Goal: Information Seeking & Learning: Learn about a topic

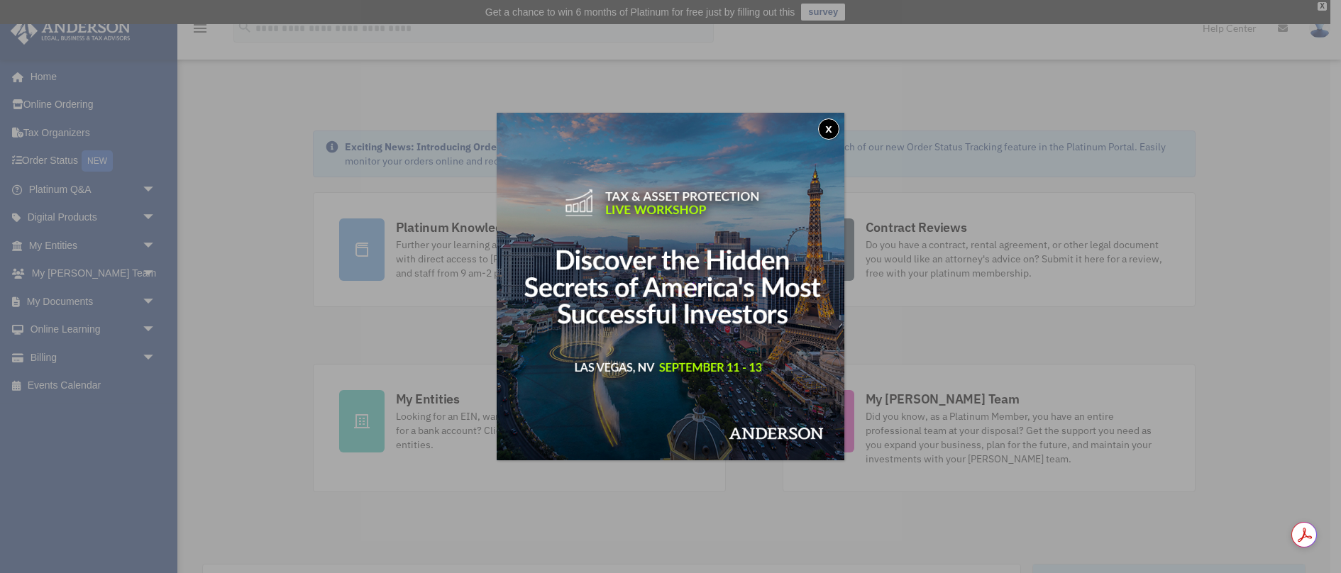
click at [828, 128] on button "x" at bounding box center [828, 128] width 21 height 21
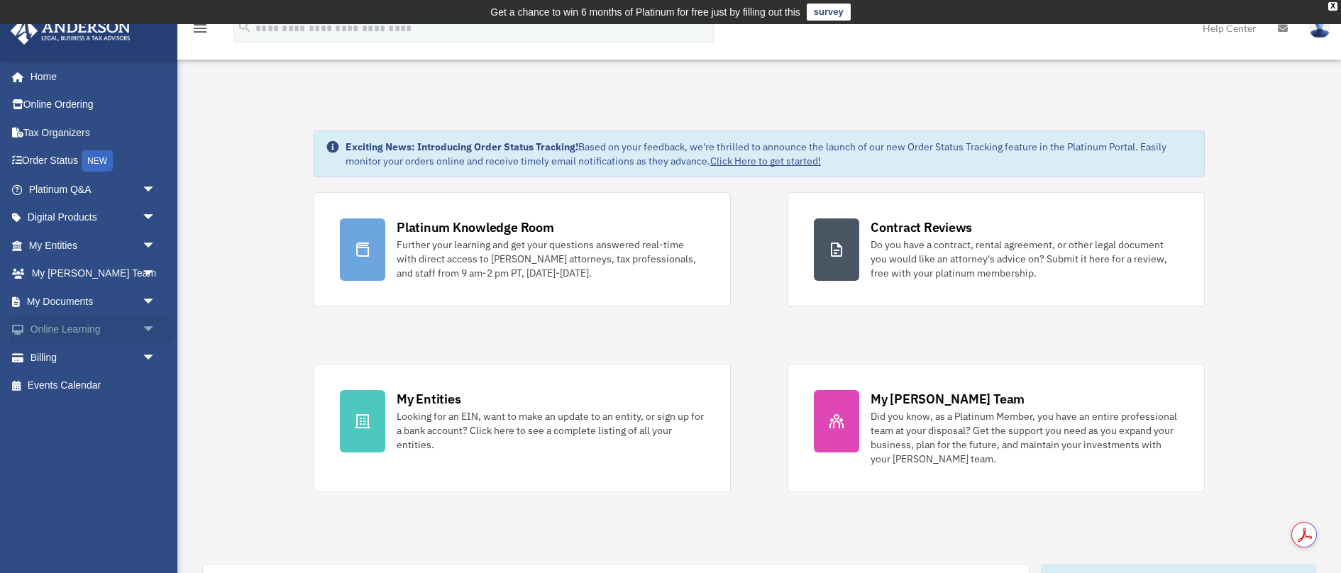
click at [153, 329] on span "arrow_drop_down" at bounding box center [156, 330] width 28 height 29
click at [89, 389] on link "Video Training" at bounding box center [98, 386] width 157 height 28
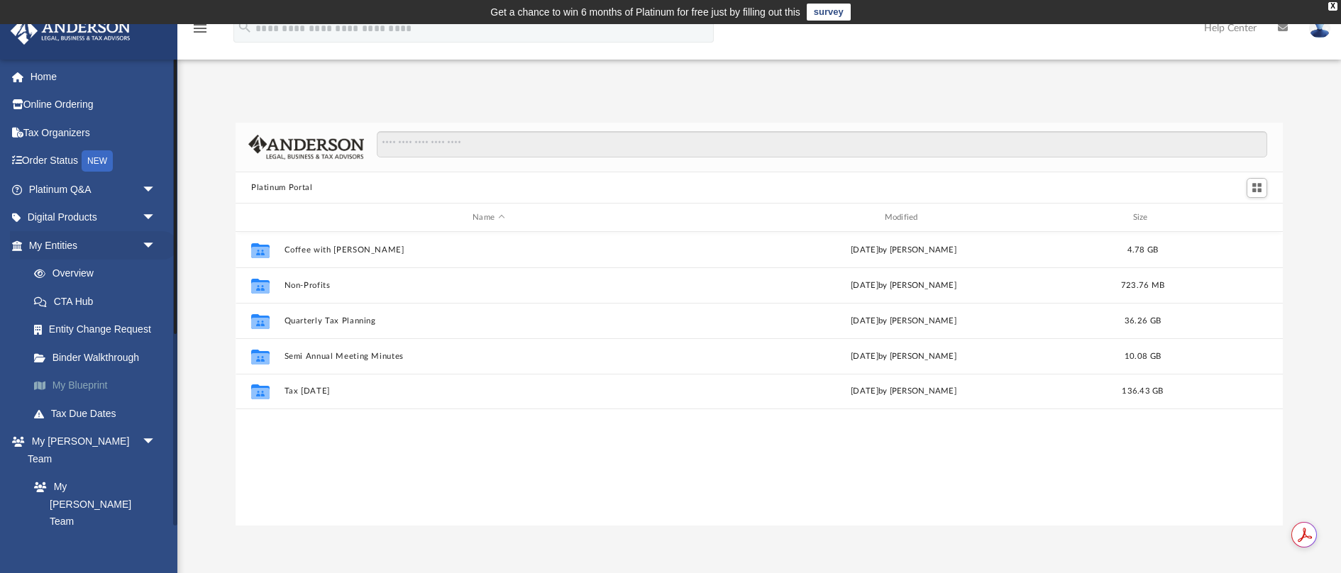
scroll to position [323, 1047]
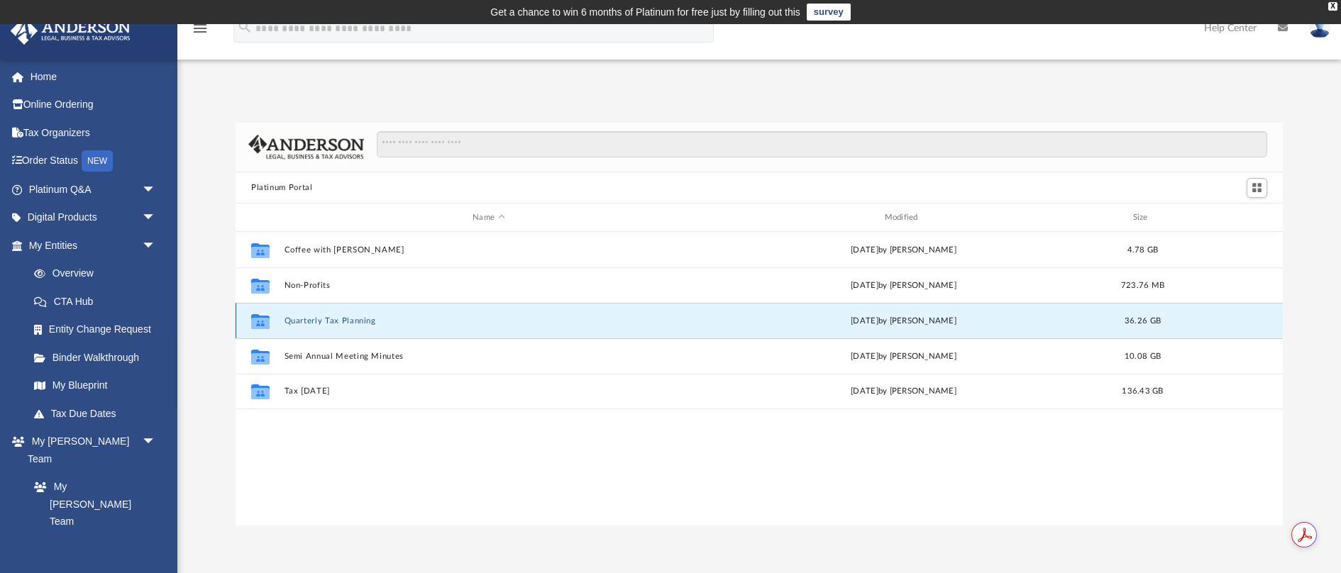
click at [331, 321] on button "Quarterly Tax Planning" at bounding box center [488, 320] width 409 height 9
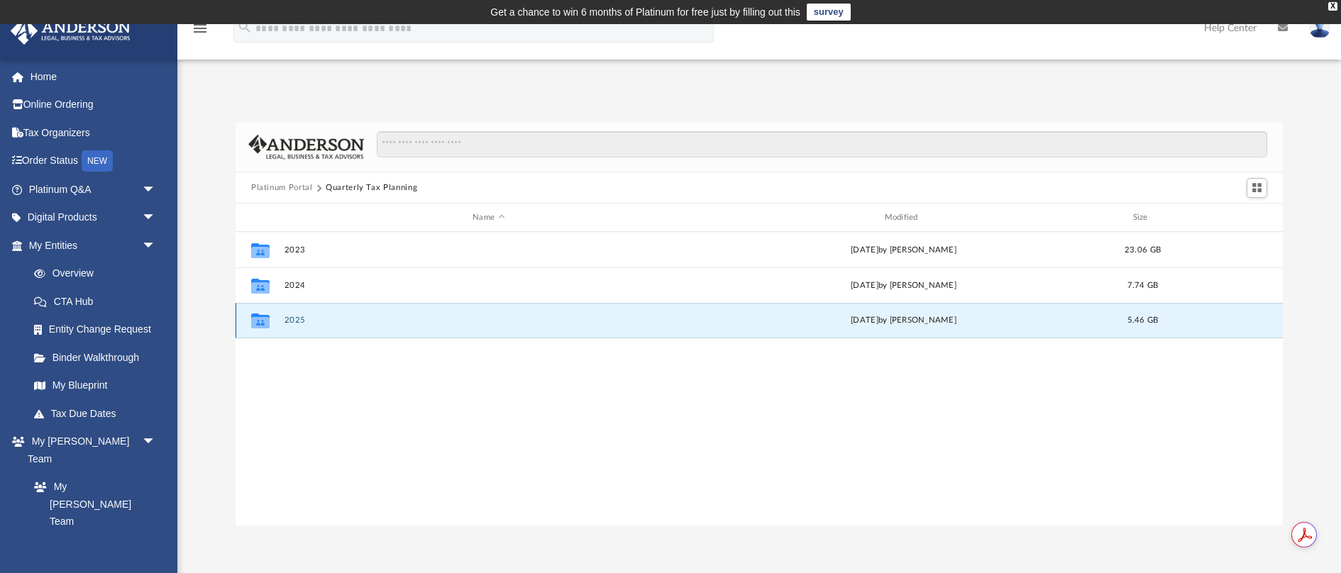
click at [331, 321] on button "2025" at bounding box center [488, 320] width 409 height 9
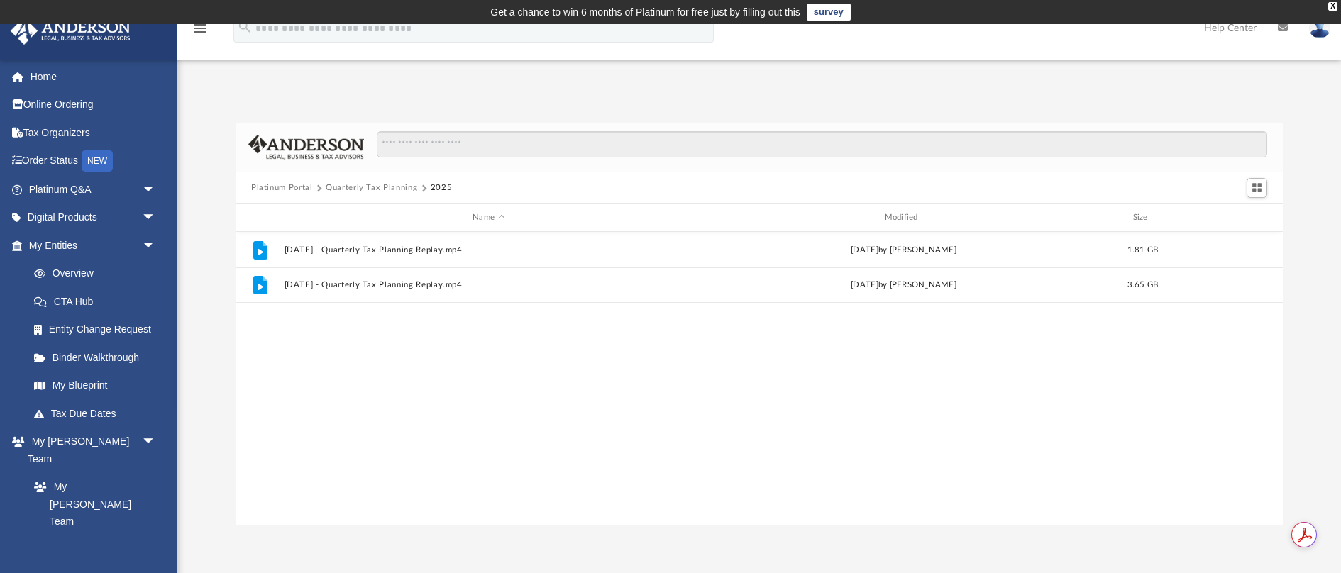
click at [282, 188] on button "Platinum Portal" at bounding box center [282, 188] width 62 height 13
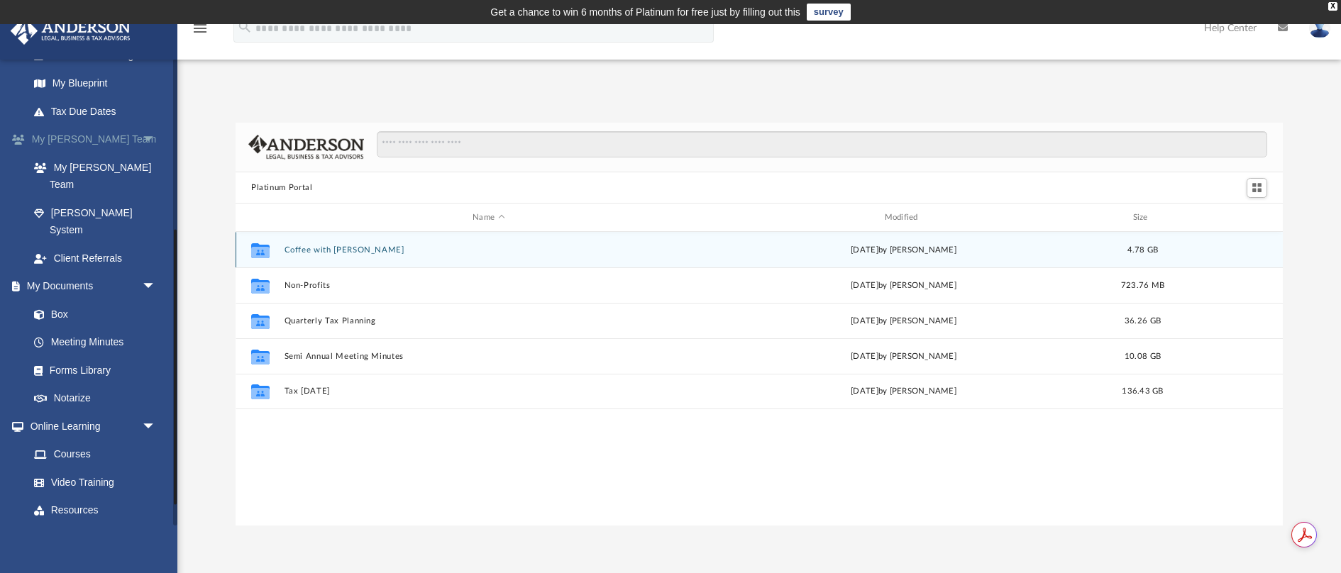
scroll to position [313, 0]
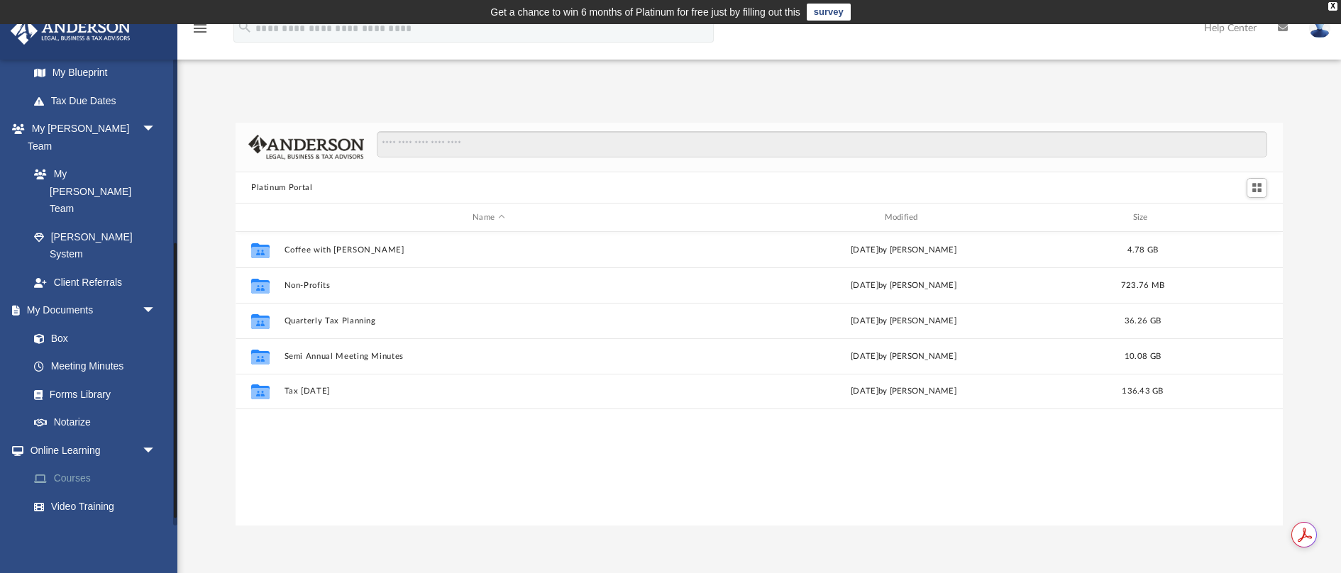
click at [79, 465] on link "Courses" at bounding box center [98, 479] width 157 height 28
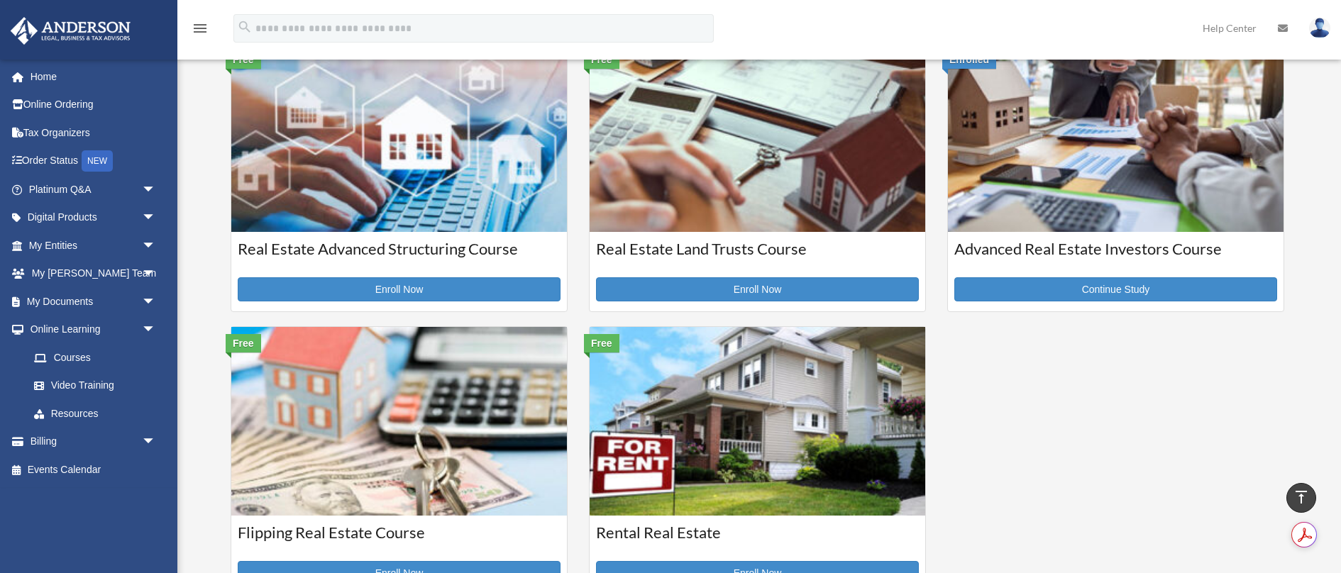
scroll to position [356, 0]
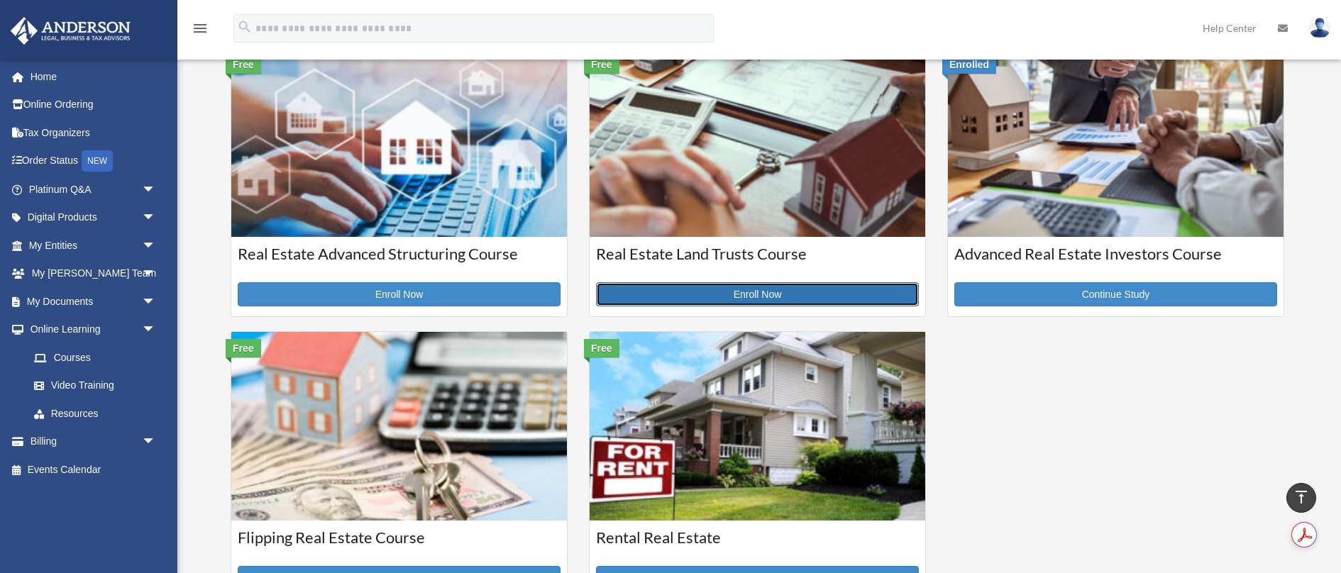
click at [728, 289] on link "Enroll Now" at bounding box center [757, 294] width 323 height 24
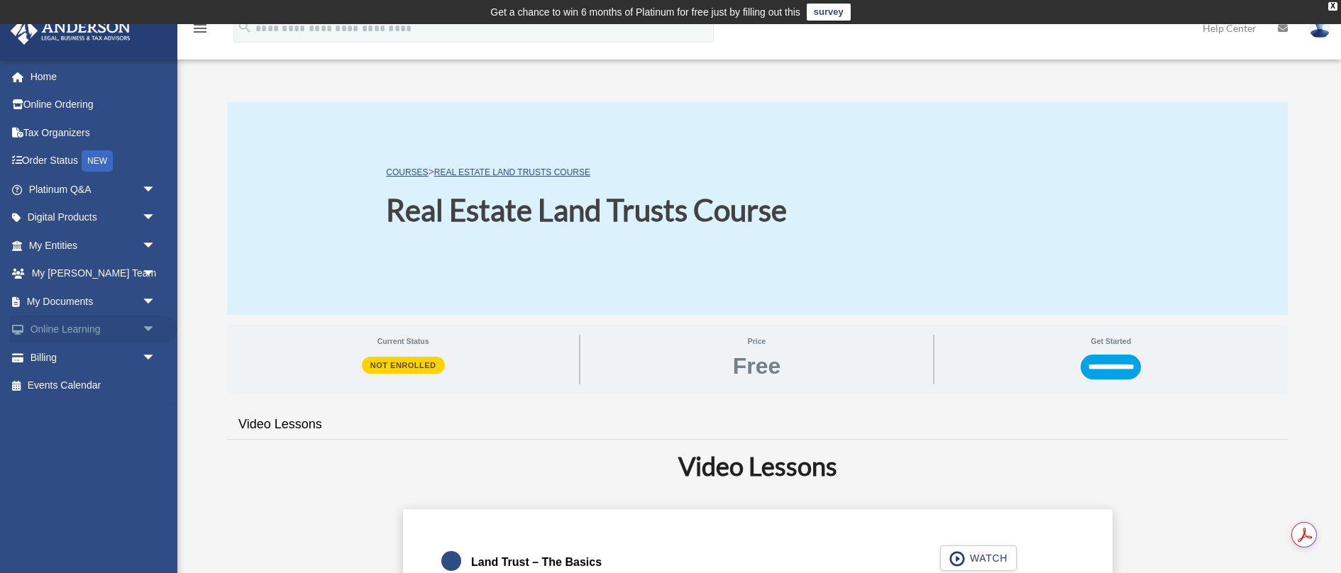
click at [77, 331] on link "Online Learning arrow_drop_down" at bounding box center [93, 330] width 167 height 28
click at [150, 326] on span "arrow_drop_down" at bounding box center [156, 330] width 28 height 29
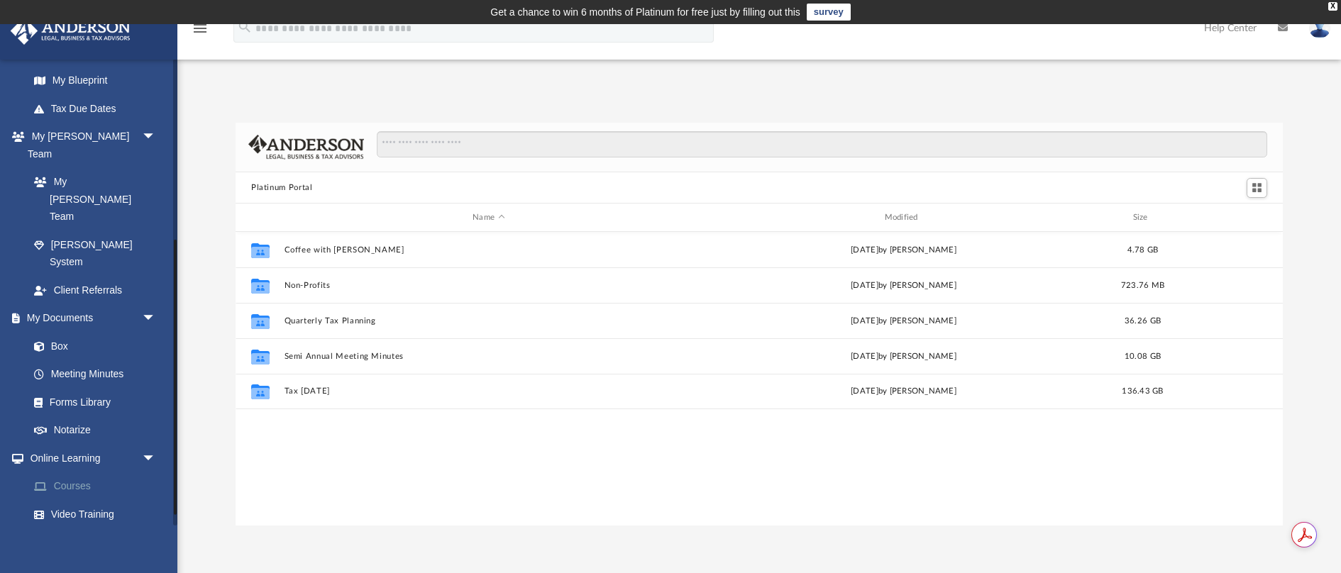
scroll to position [307, 0]
click at [57, 330] on link "Box" at bounding box center [98, 344] width 157 height 28
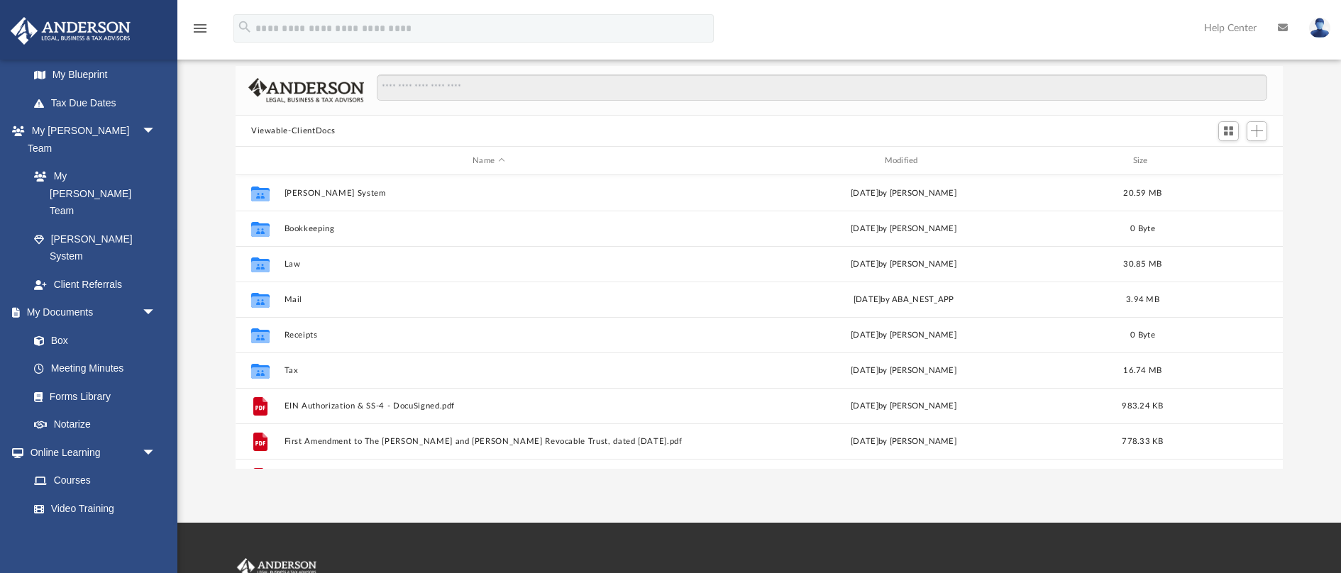
scroll to position [110, 0]
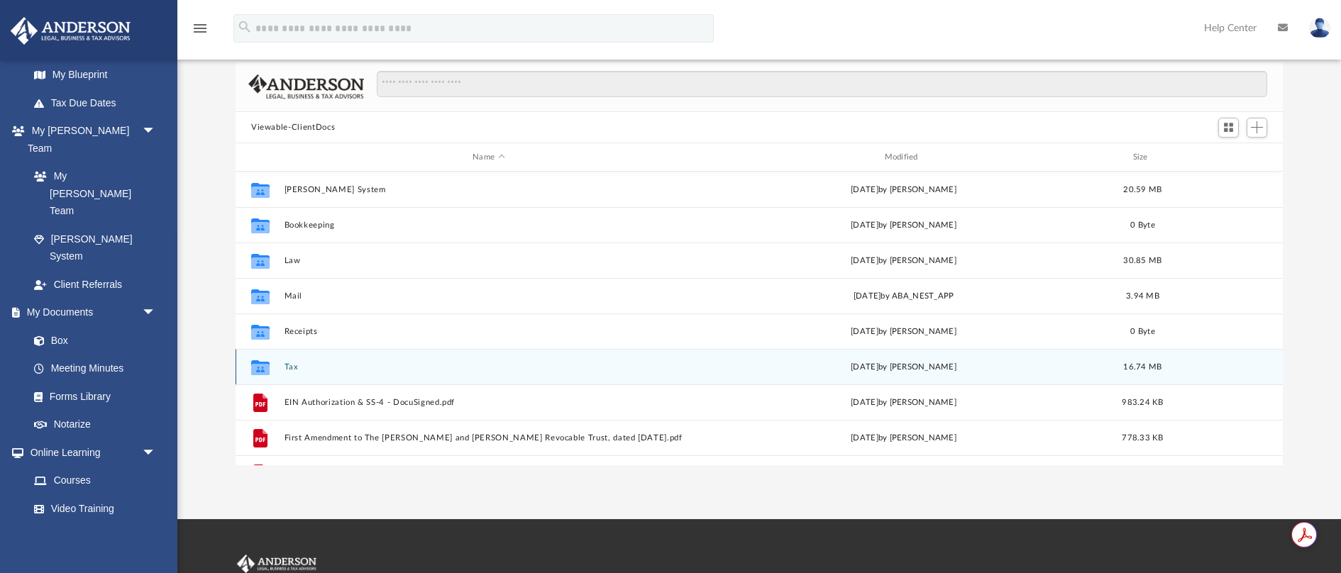
click at [277, 370] on div "Collaborated Folder" at bounding box center [260, 367] width 35 height 23
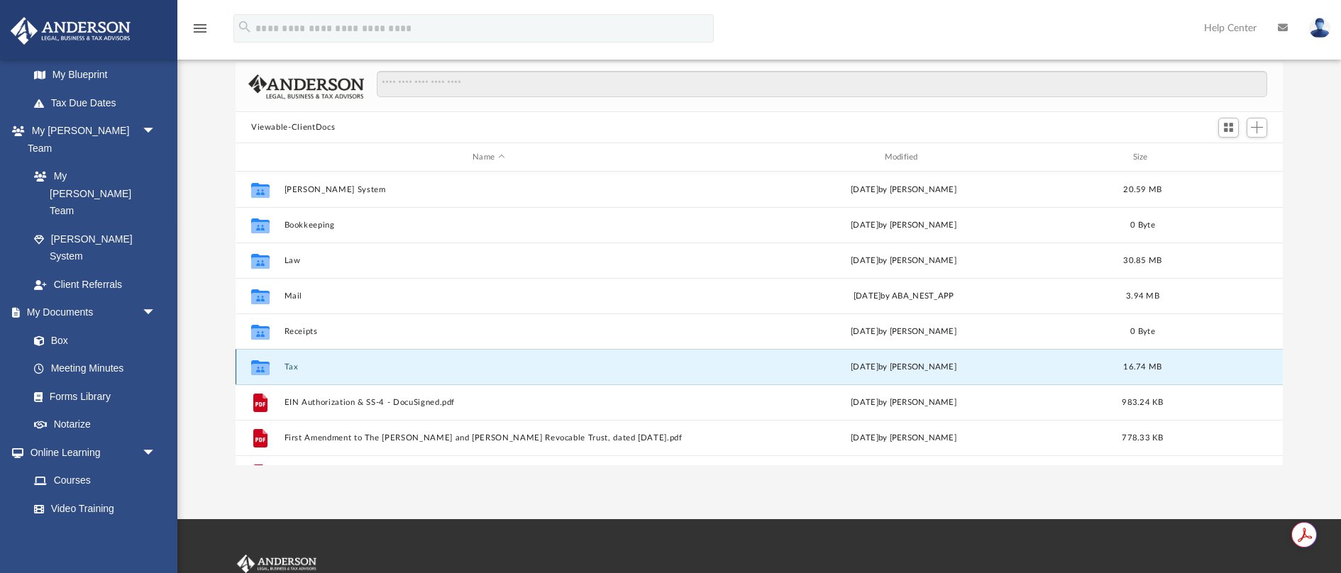
click at [291, 365] on button "Tax" at bounding box center [488, 366] width 409 height 9
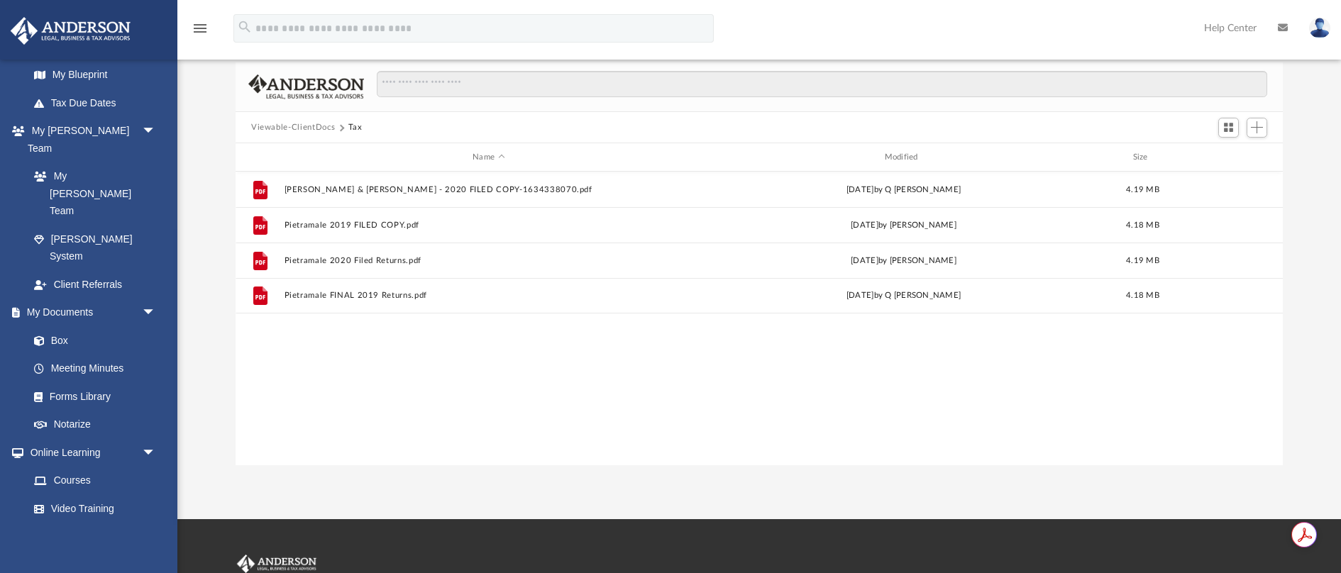
click at [306, 128] on button "Viewable-ClientDocs" at bounding box center [293, 127] width 84 height 13
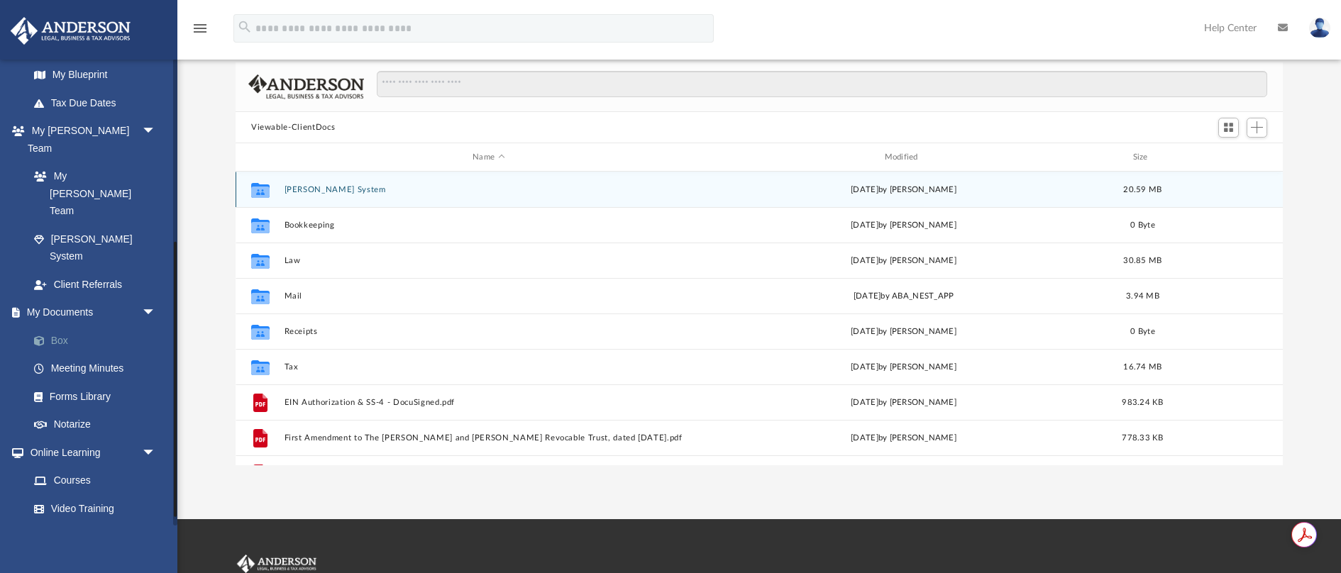
scroll to position [326, 0]
